Goal: Task Accomplishment & Management: Manage account settings

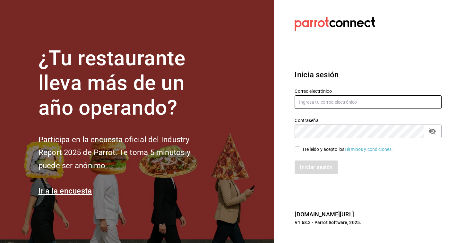
type input "[EMAIL_ADDRESS][DOMAIN_NAME]"
click at [299, 148] on input "He leído y acepto los Términos y condiciones." at bounding box center [298, 149] width 6 height 6
checkbox input "true"
click at [305, 171] on button "Iniciar sesión" at bounding box center [317, 167] width 44 height 13
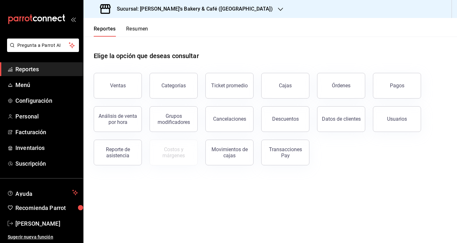
click at [138, 32] on button "Resumen" at bounding box center [137, 31] width 22 height 11
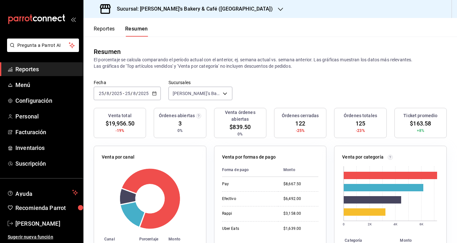
click at [148, 100] on div "[DATE] [DATE] - [DATE] [DATE]" at bounding box center [127, 93] width 67 height 13
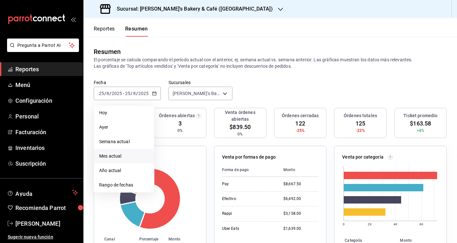
click at [134, 154] on span "Mes actual" at bounding box center [124, 156] width 50 height 7
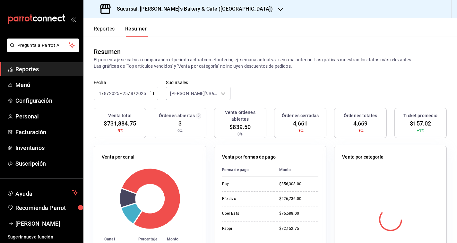
click at [102, 28] on button "Reportes" at bounding box center [104, 31] width 21 height 11
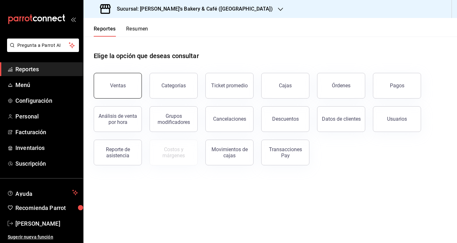
click at [129, 92] on button "Ventas" at bounding box center [118, 86] width 48 height 26
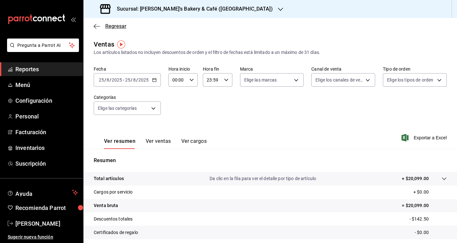
click at [100, 25] on icon "button" at bounding box center [97, 26] width 6 height 6
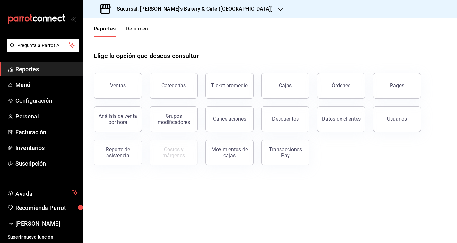
click at [132, 26] on button "Resumen" at bounding box center [137, 31] width 22 height 11
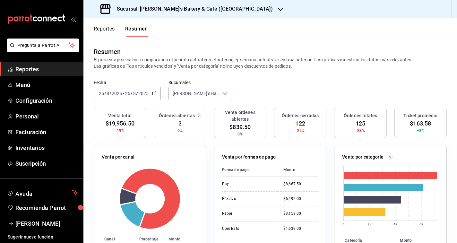
click at [151, 95] on div "[DATE] [DATE] - [DATE] [DATE]" at bounding box center [127, 93] width 67 height 13
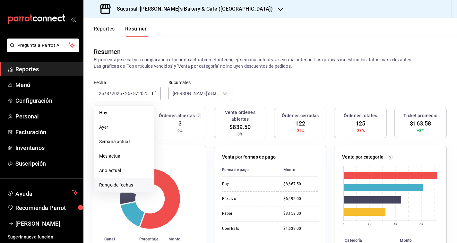
click at [132, 183] on span "Rango de fechas" at bounding box center [124, 185] width 50 height 7
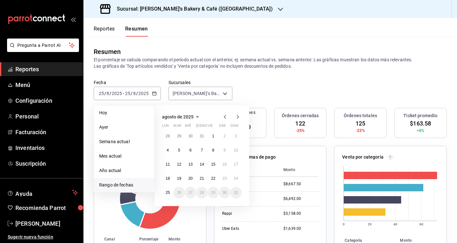
click at [223, 117] on icon "button" at bounding box center [225, 117] width 8 height 8
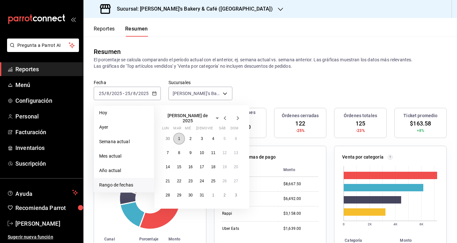
click at [180, 139] on button "1" at bounding box center [178, 139] width 11 height 12
click at [214, 179] on abbr "25" at bounding box center [213, 181] width 4 height 4
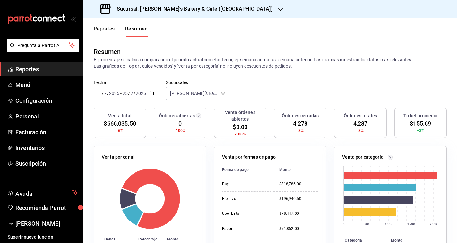
click at [105, 32] on button "Reportes" at bounding box center [104, 31] width 21 height 11
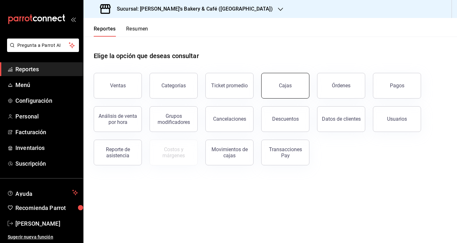
click at [273, 88] on button "Cajas" at bounding box center [285, 86] width 48 height 26
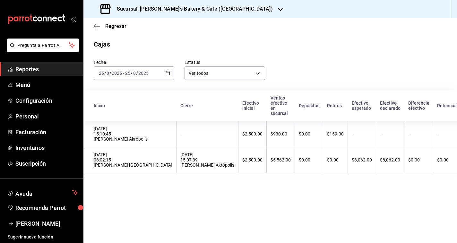
click at [167, 75] on div "[DATE] [DATE] - [DATE] [DATE]" at bounding box center [134, 72] width 81 height 13
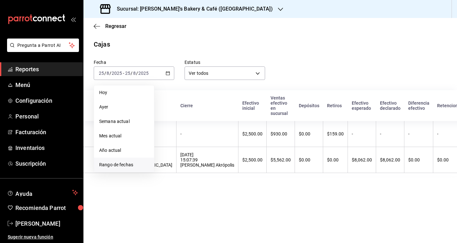
click at [131, 161] on li "Rango de fechas" at bounding box center [124, 165] width 60 height 14
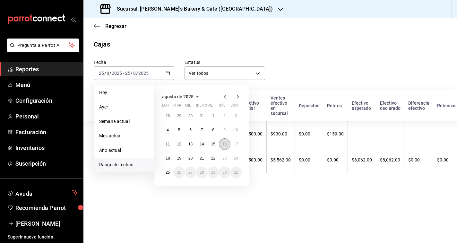
click at [224, 145] on abbr "16" at bounding box center [225, 144] width 4 height 4
click at [232, 157] on button "24" at bounding box center [236, 159] width 11 height 12
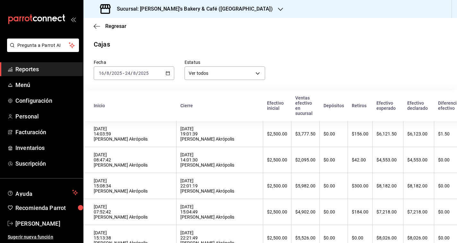
click at [167, 73] on icon "button" at bounding box center [168, 73] width 4 height 4
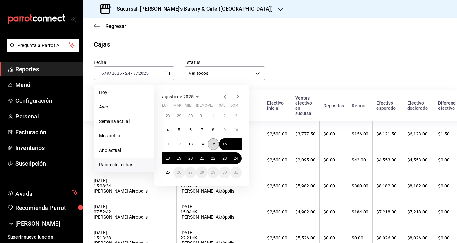
click at [214, 143] on abbr "15" at bounding box center [213, 144] width 4 height 4
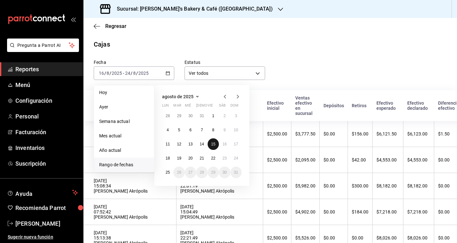
click at [214, 143] on abbr "15" at bounding box center [213, 144] width 4 height 4
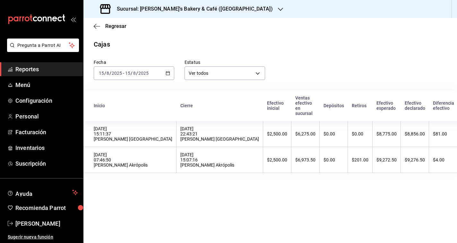
click at [169, 73] on icon "button" at bounding box center [168, 73] width 4 height 4
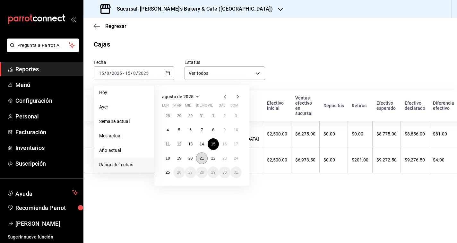
click at [199, 160] on button "21" at bounding box center [201, 159] width 11 height 12
click at [236, 160] on abbr "24" at bounding box center [236, 158] width 4 height 4
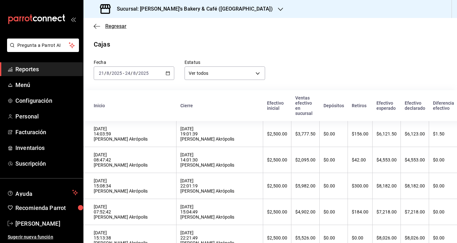
click at [104, 25] on span "Regresar" at bounding box center [110, 26] width 33 height 6
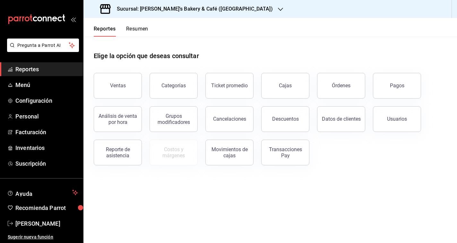
click at [131, 29] on button "Resumen" at bounding box center [137, 31] width 22 height 11
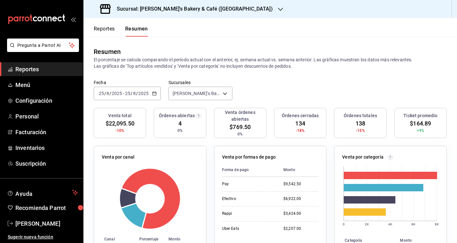
click at [161, 7] on h3 "Sucursal: [PERSON_NAME]'s Bakery & Café ([GEOGRAPHIC_DATA])" at bounding box center [192, 9] width 161 height 8
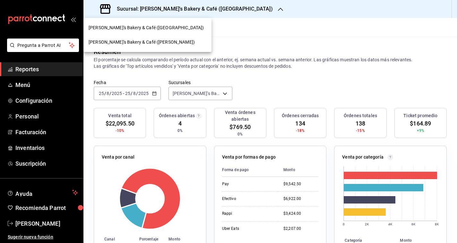
click at [156, 41] on div "[PERSON_NAME]'s Bakery & Café ([PERSON_NAME])" at bounding box center [148, 42] width 118 height 7
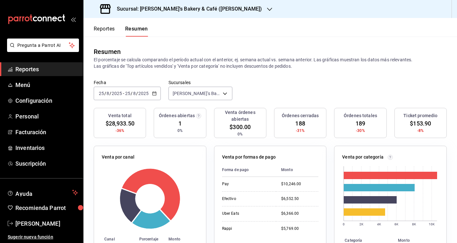
click at [108, 35] on button "Reportes" at bounding box center [104, 31] width 21 height 11
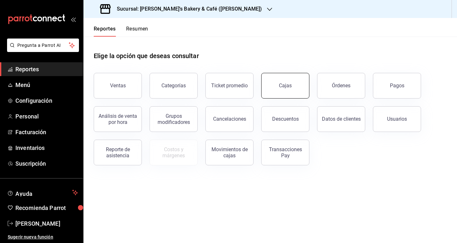
click at [271, 83] on button "Cajas" at bounding box center [285, 86] width 48 height 26
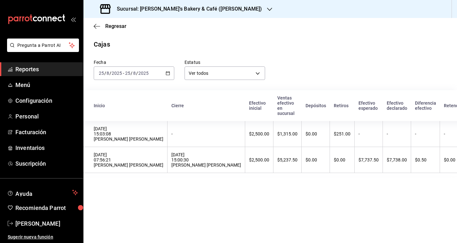
click at [166, 76] on div "[DATE] [DATE] - [DATE] [DATE]" at bounding box center [134, 72] width 81 height 13
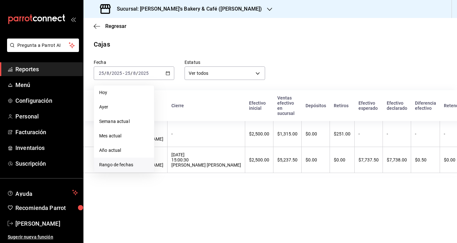
click at [122, 161] on li "Rango de fechas" at bounding box center [124, 165] width 60 height 14
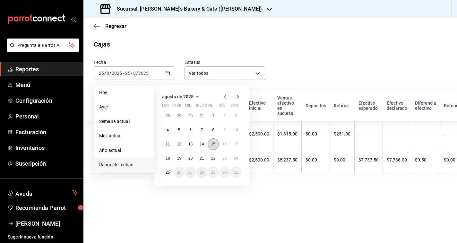
click at [208, 146] on button "15" at bounding box center [213, 144] width 11 height 12
click at [214, 155] on button "22" at bounding box center [213, 159] width 11 height 12
